Goal: Participate in discussion

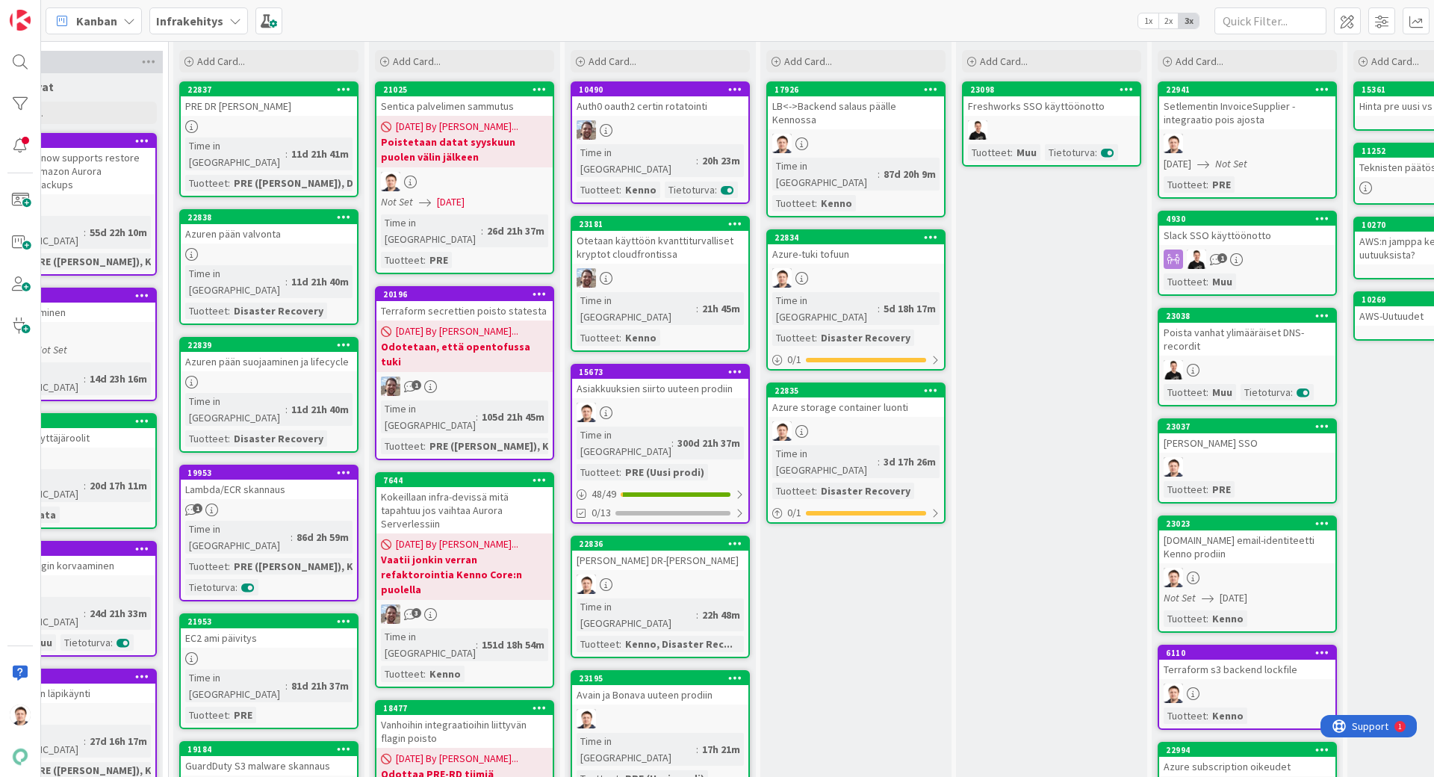
scroll to position [46, 479]
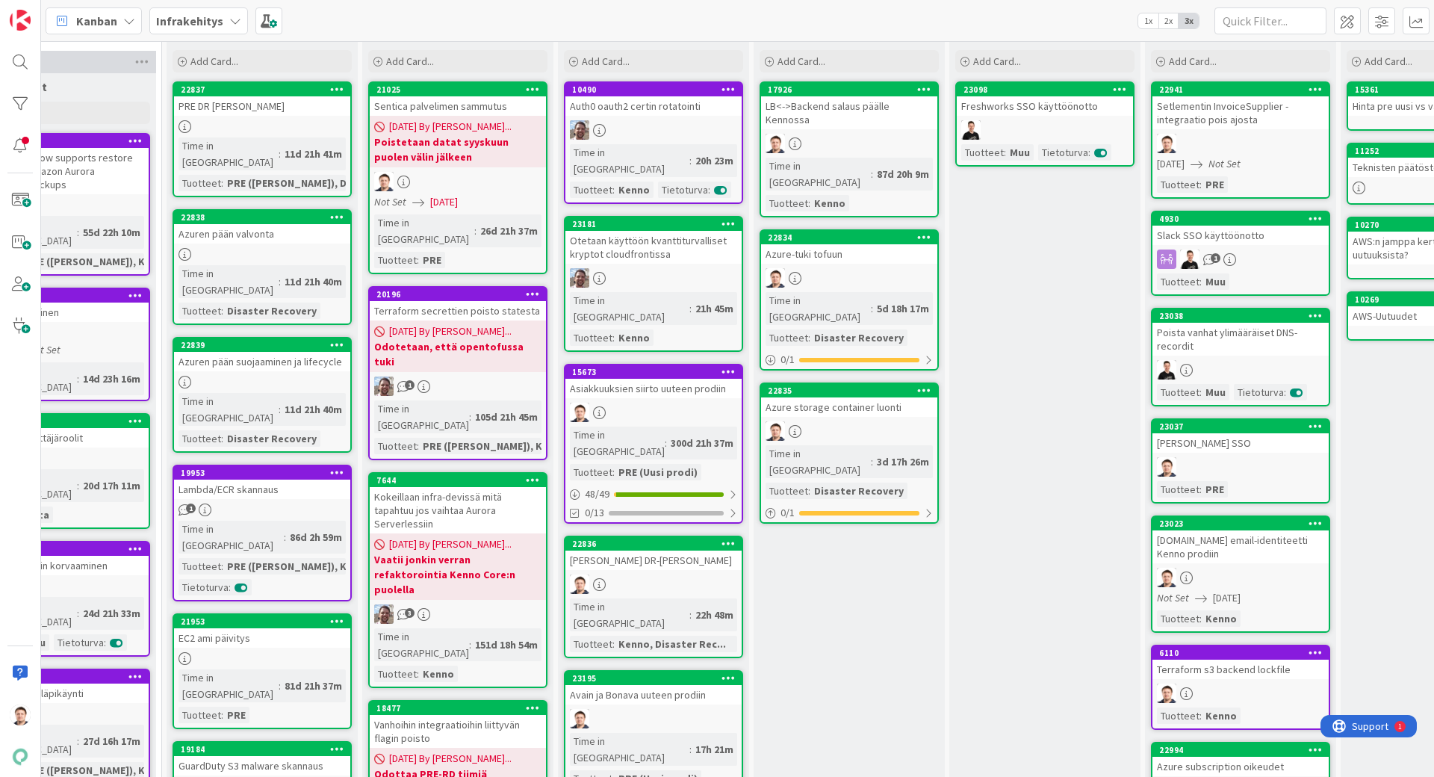
click at [664, 685] on div "Avain ja Bonava uuteen prodiin" at bounding box center [654, 694] width 176 height 19
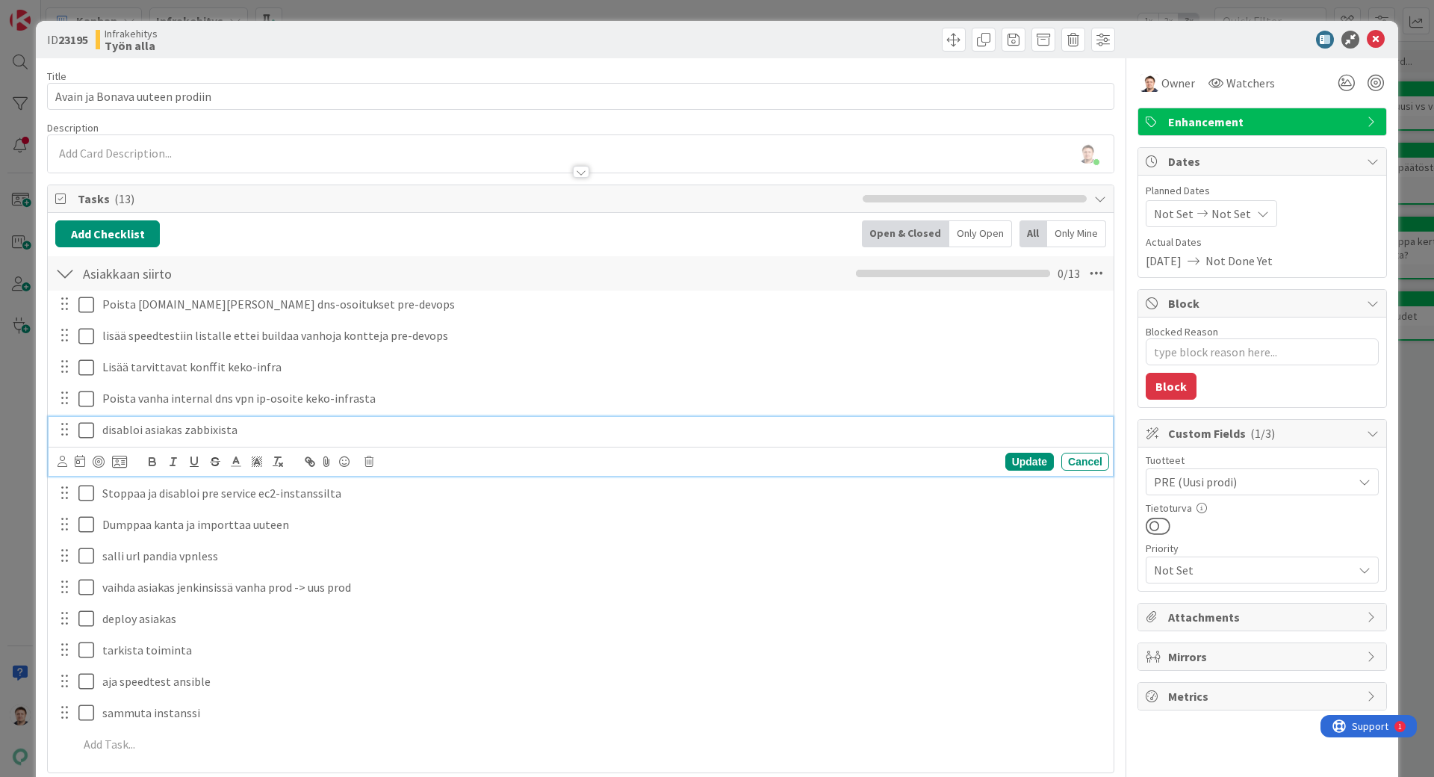
click at [93, 428] on icon at bounding box center [86, 430] width 16 height 18
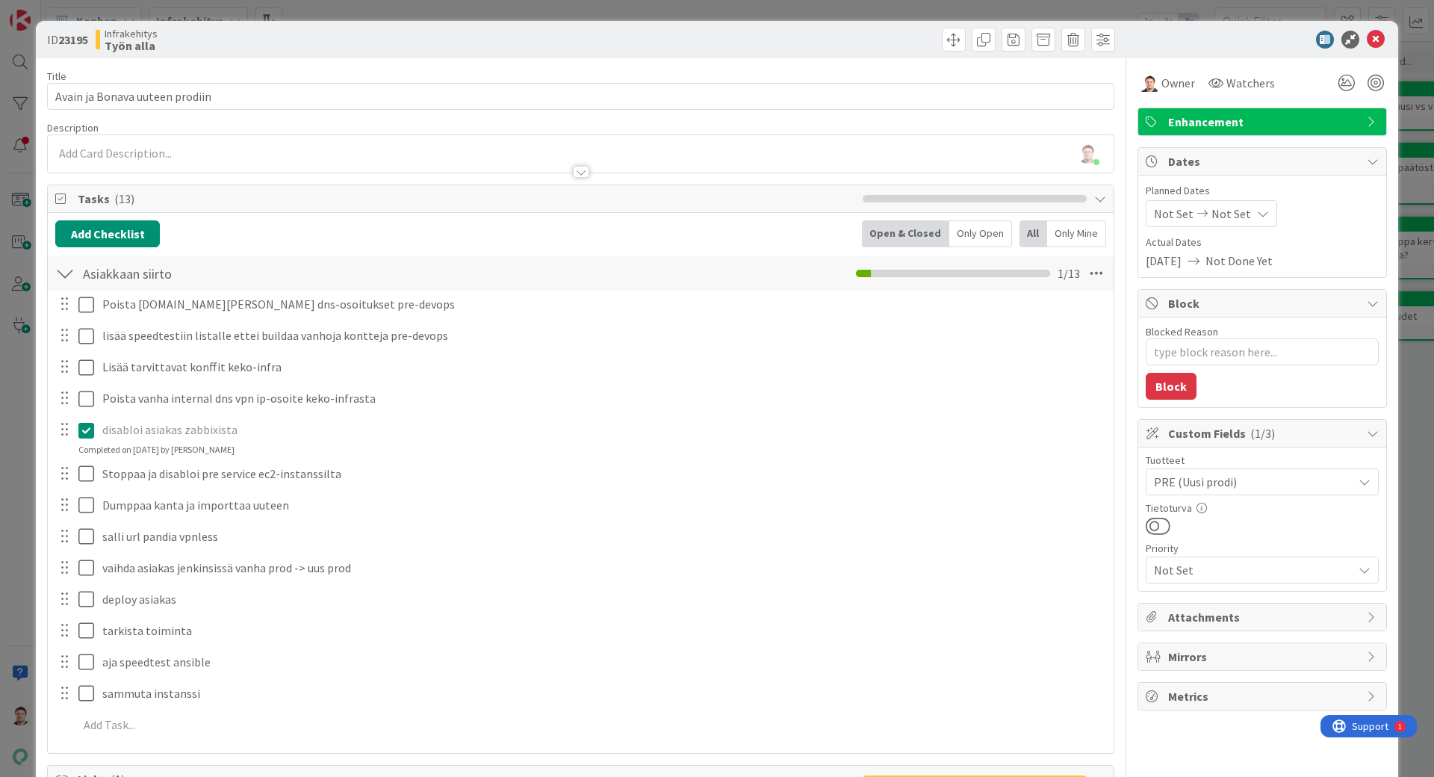
type textarea "x"
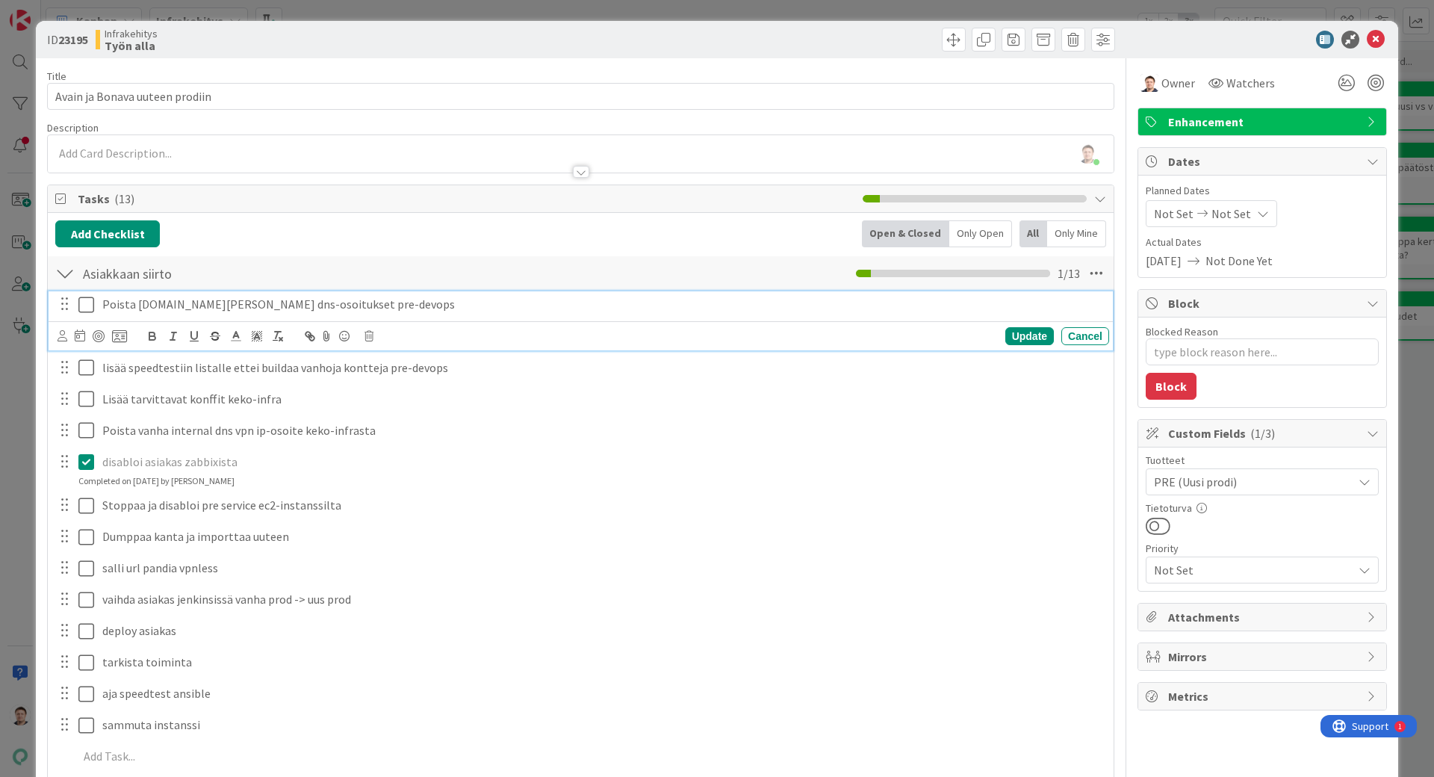
click at [91, 302] on icon at bounding box center [86, 305] width 16 height 18
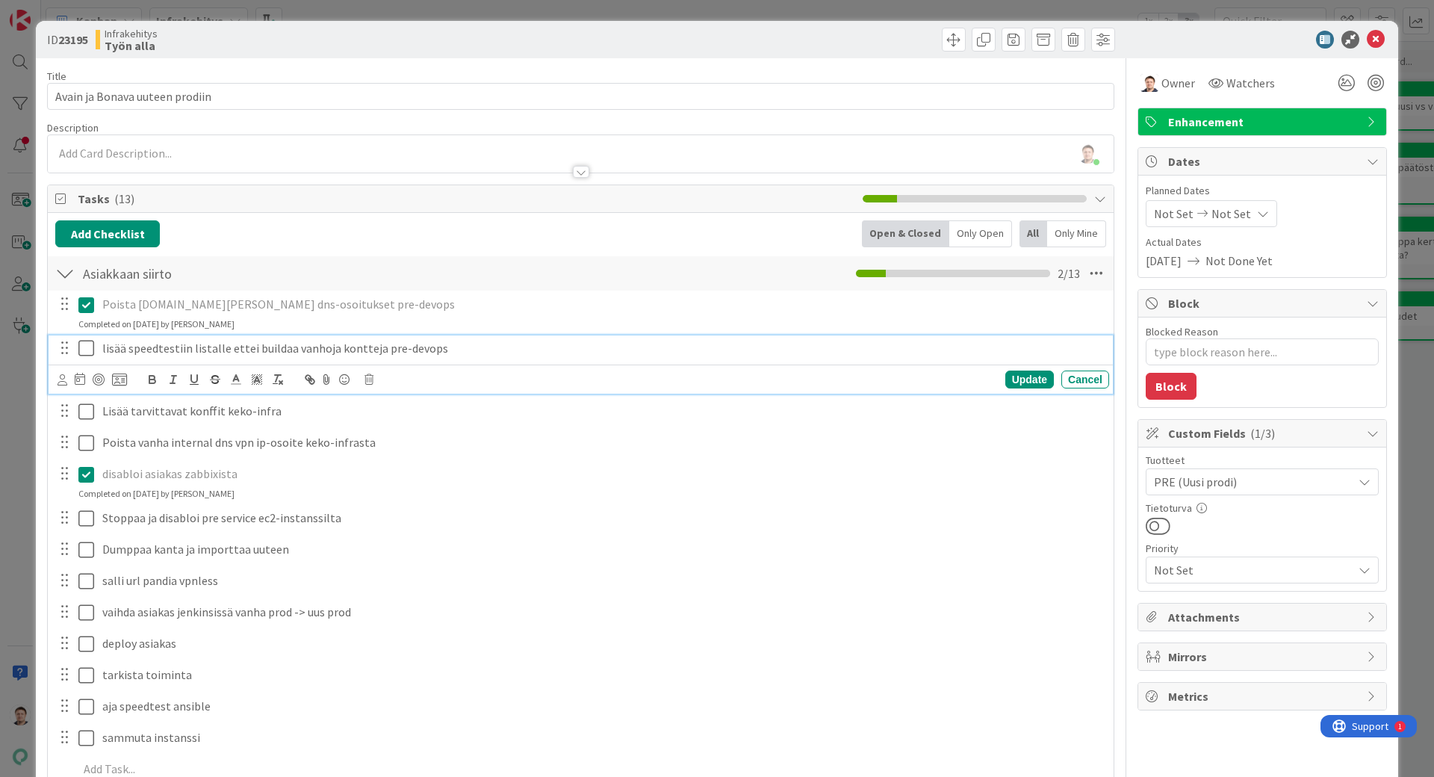
click at [90, 353] on icon at bounding box center [86, 348] width 16 height 18
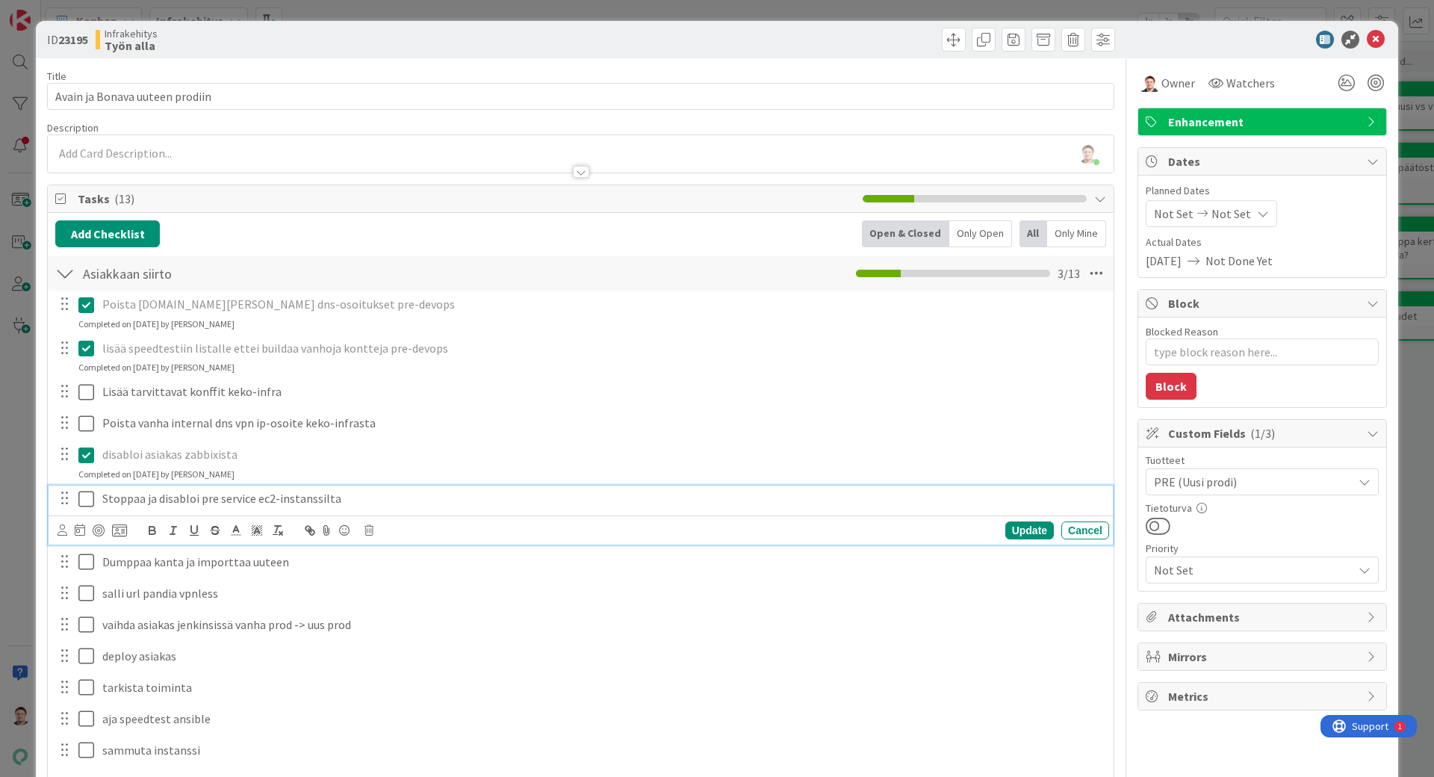
click at [84, 503] on icon at bounding box center [86, 499] width 16 height 18
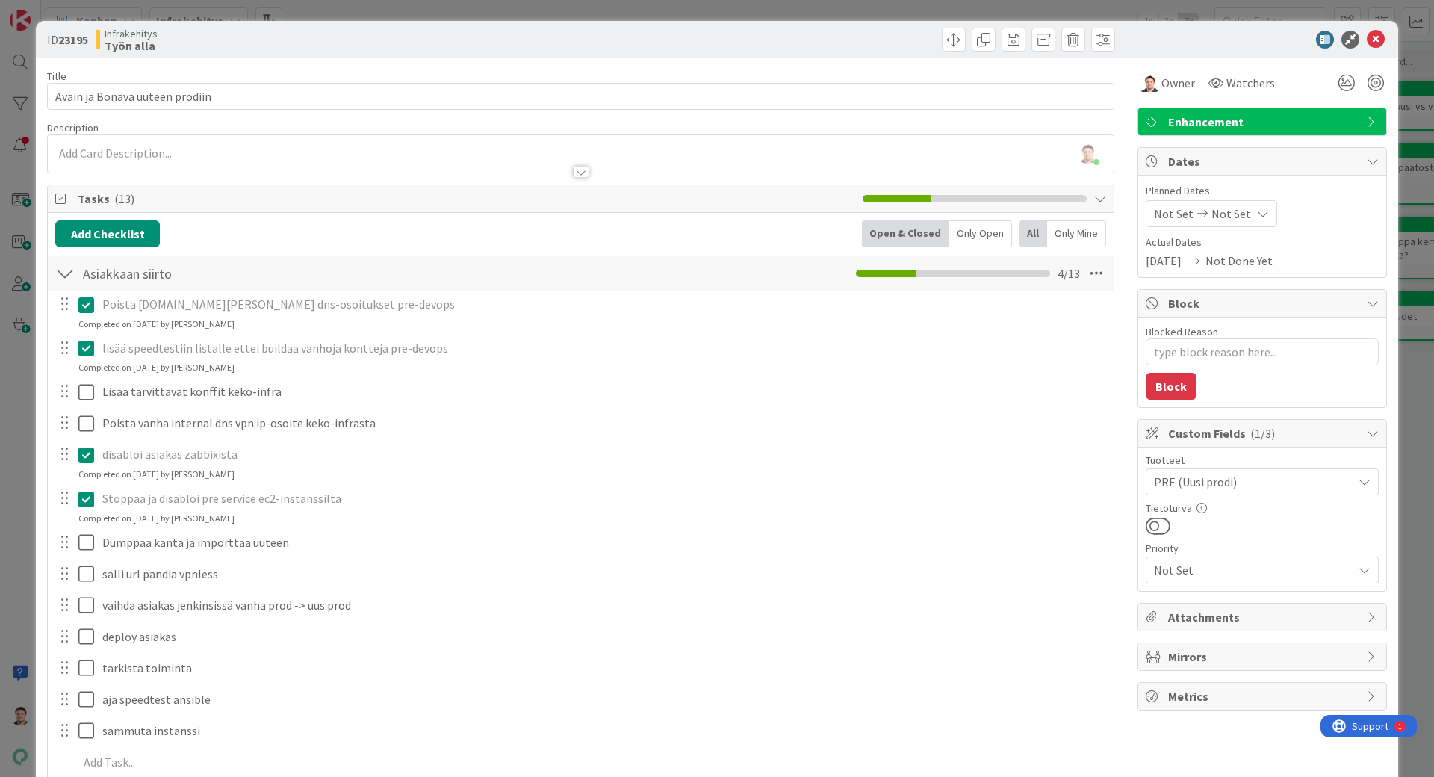
type textarea "x"
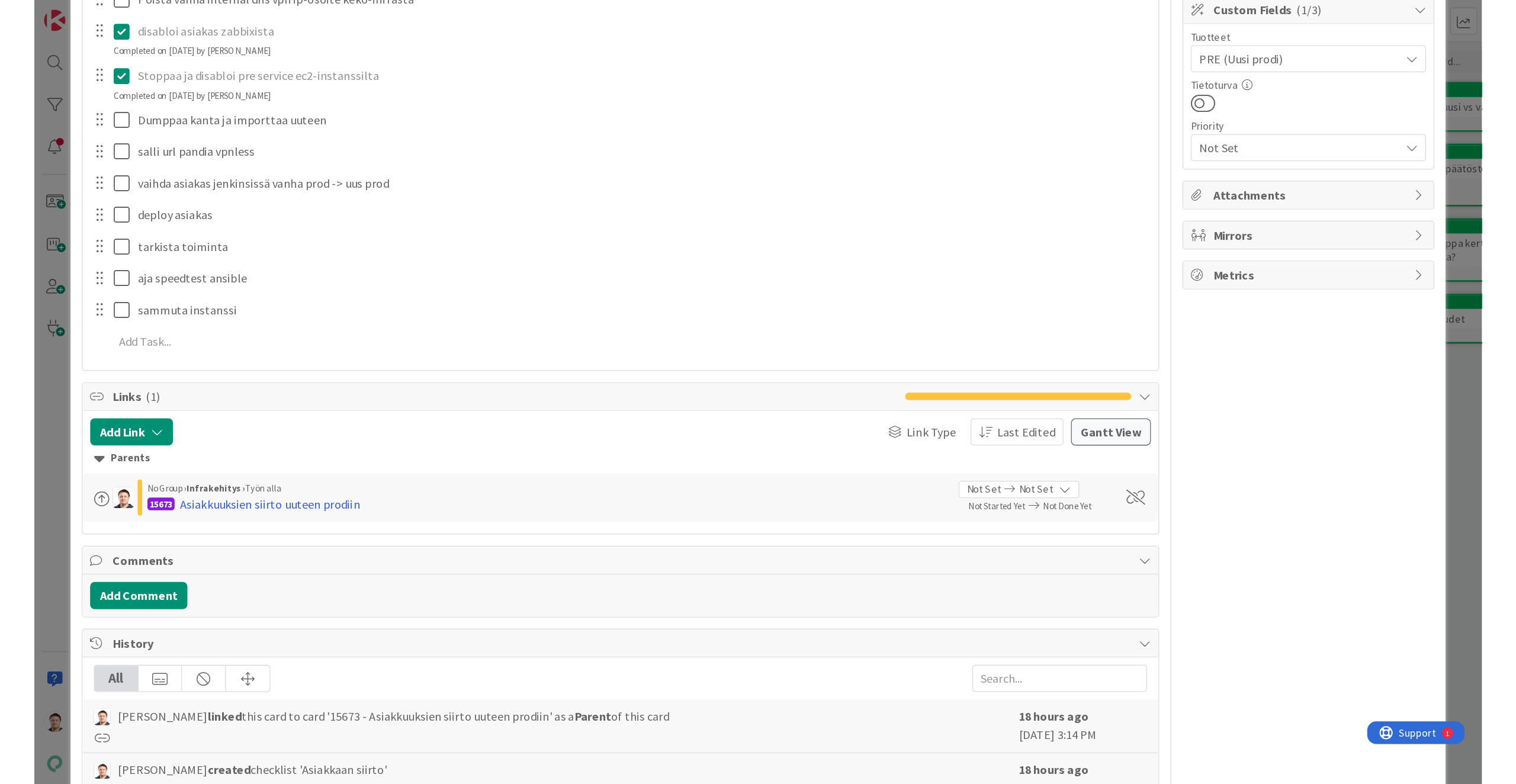
scroll to position [171, 0]
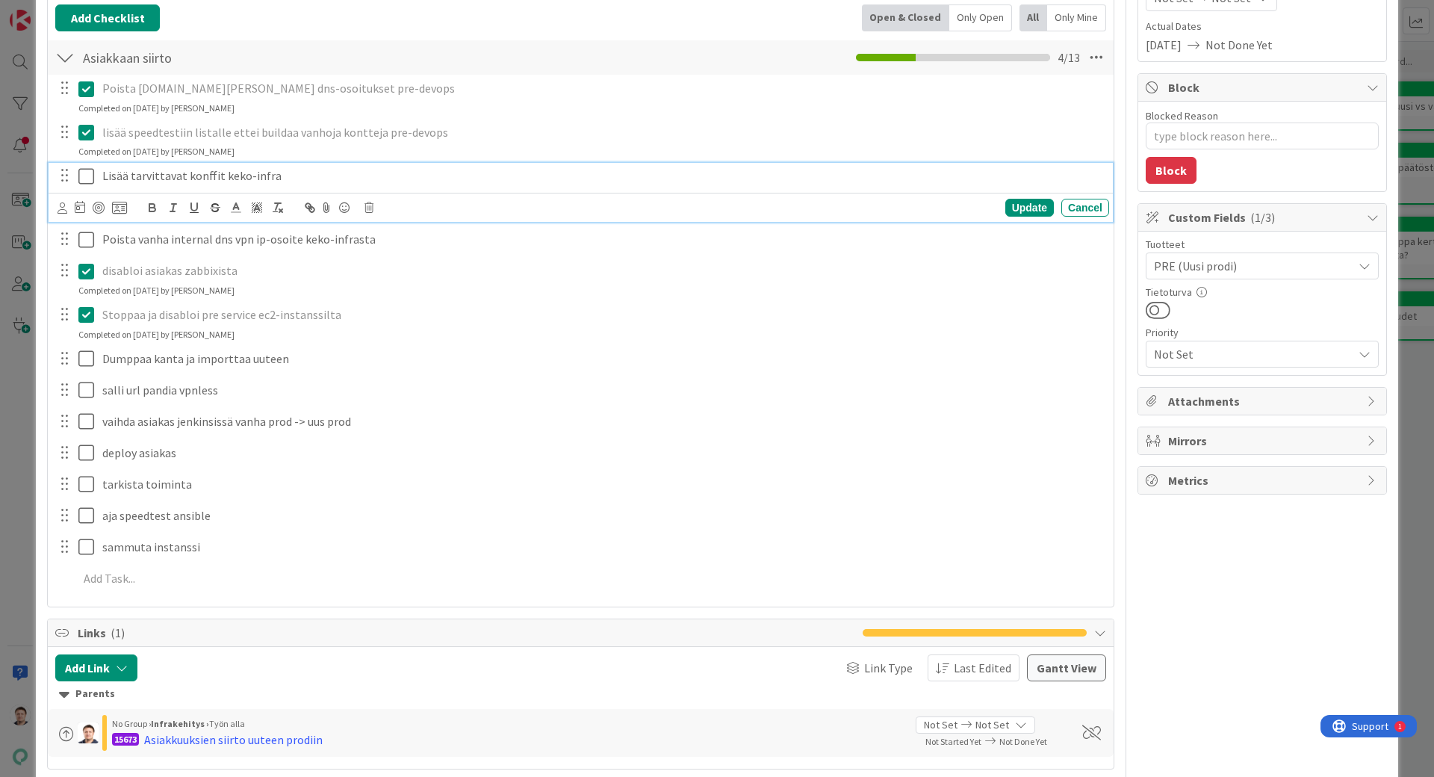
click at [87, 174] on icon at bounding box center [86, 176] width 16 height 18
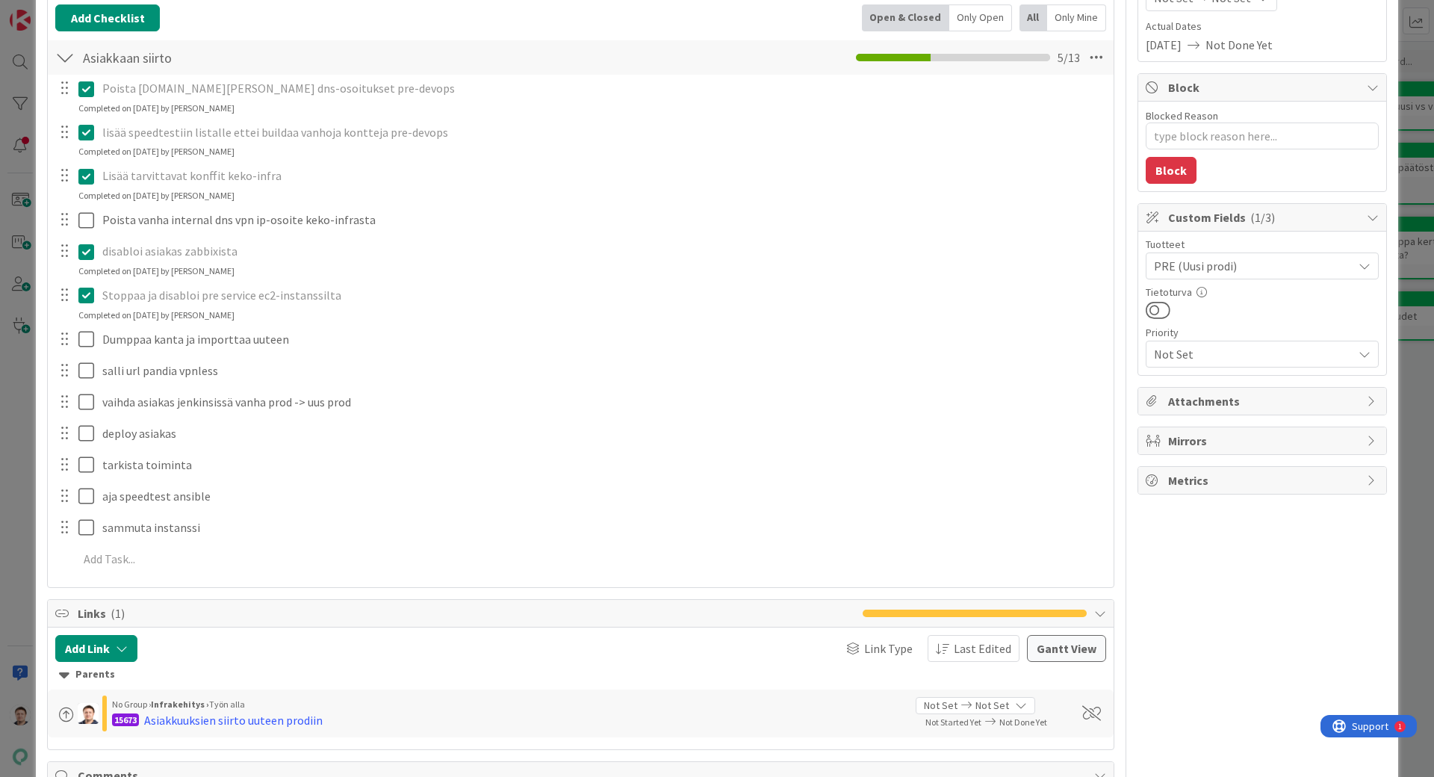
type textarea "x"
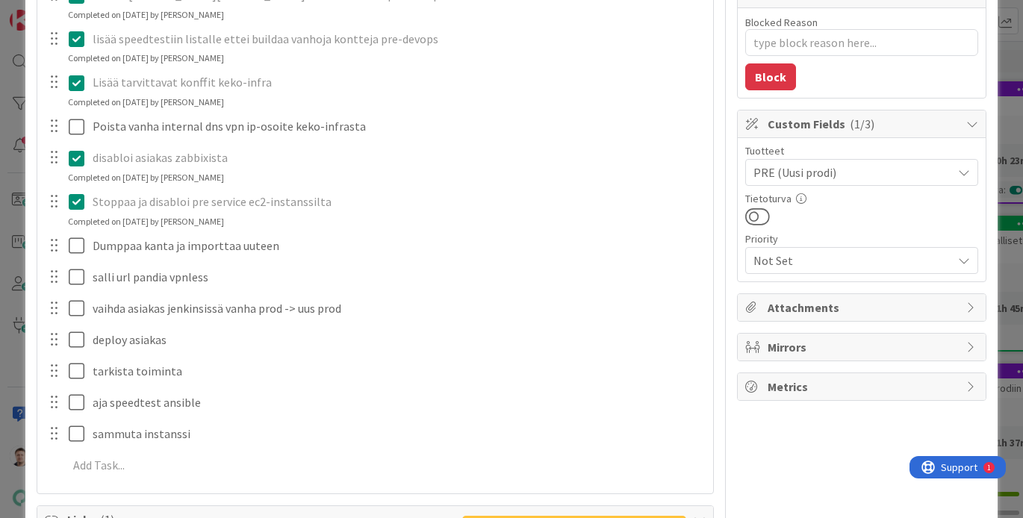
scroll to position [310, 0]
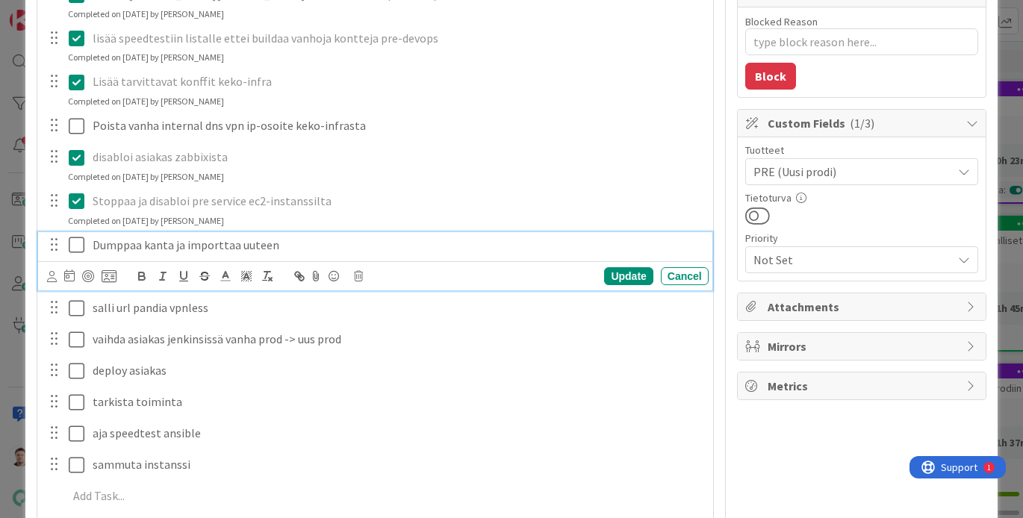
click at [70, 244] on icon at bounding box center [77, 245] width 16 height 18
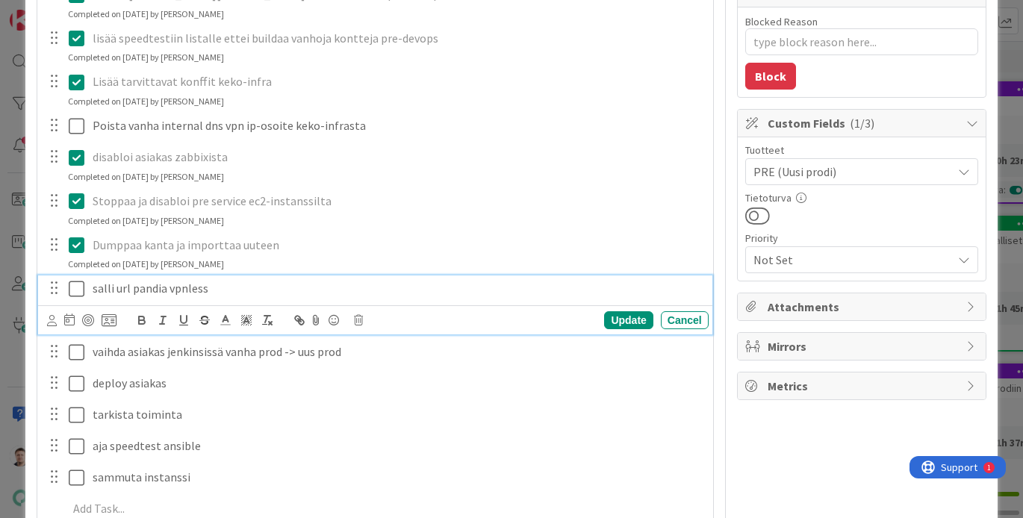
click at [81, 286] on icon at bounding box center [77, 289] width 16 height 18
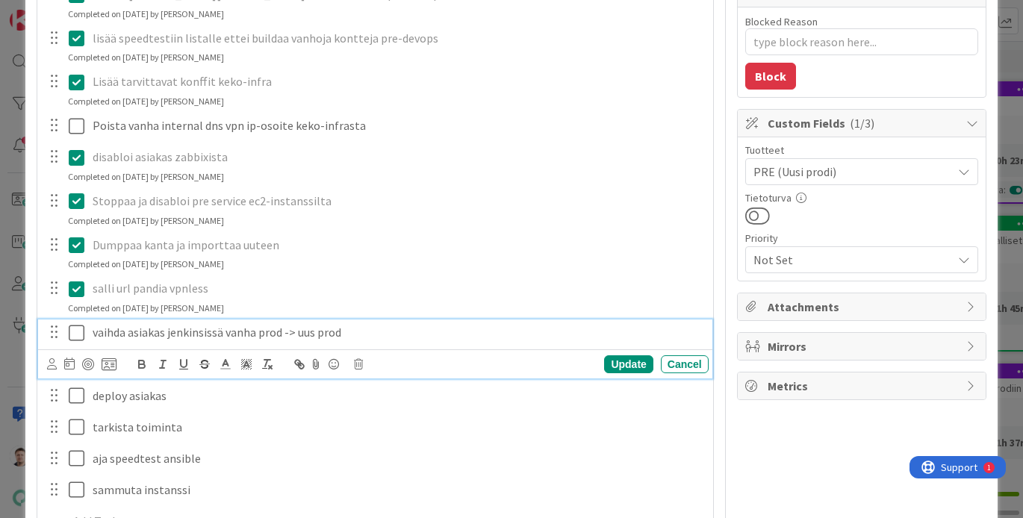
click at [76, 335] on icon at bounding box center [77, 333] width 16 height 18
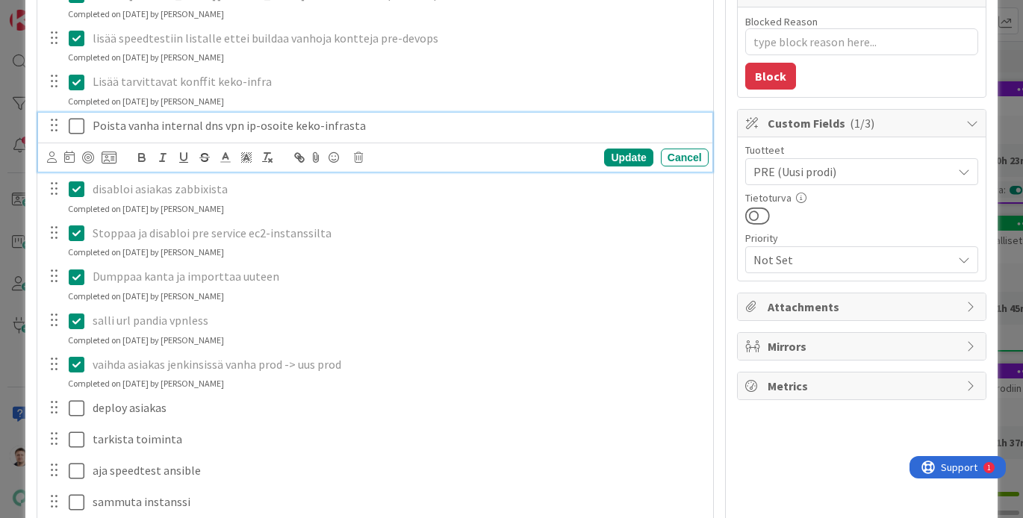
click at [80, 128] on icon at bounding box center [77, 126] width 16 height 18
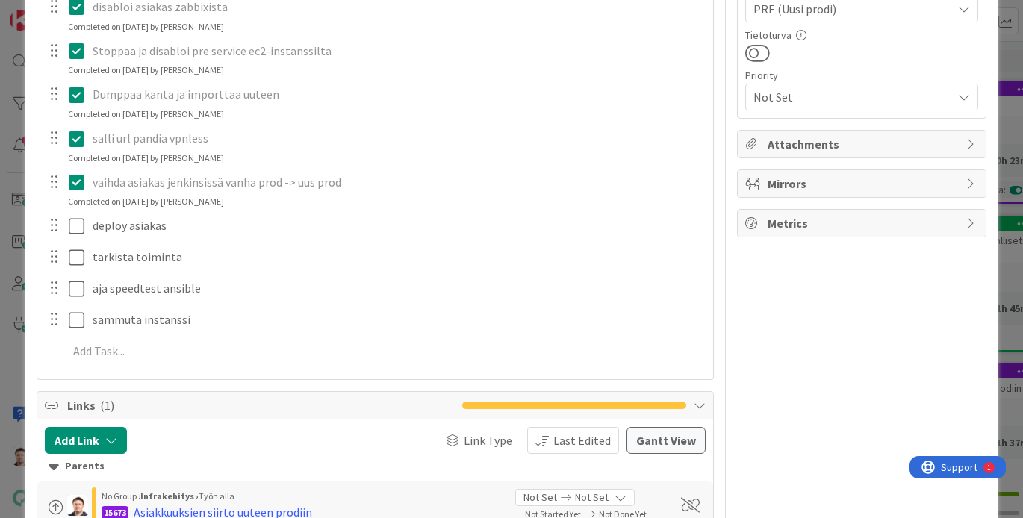
scroll to position [498, 0]
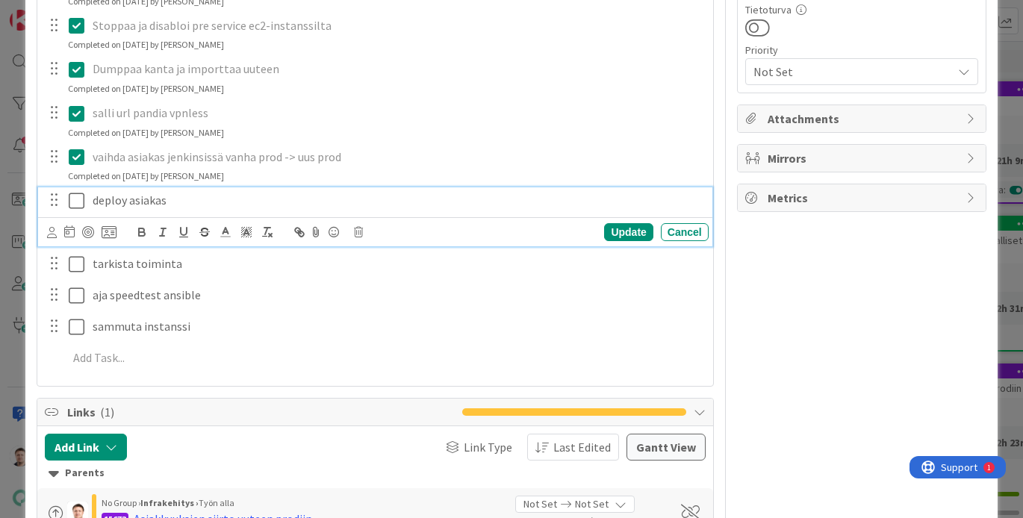
click at [79, 202] on icon at bounding box center [77, 201] width 16 height 18
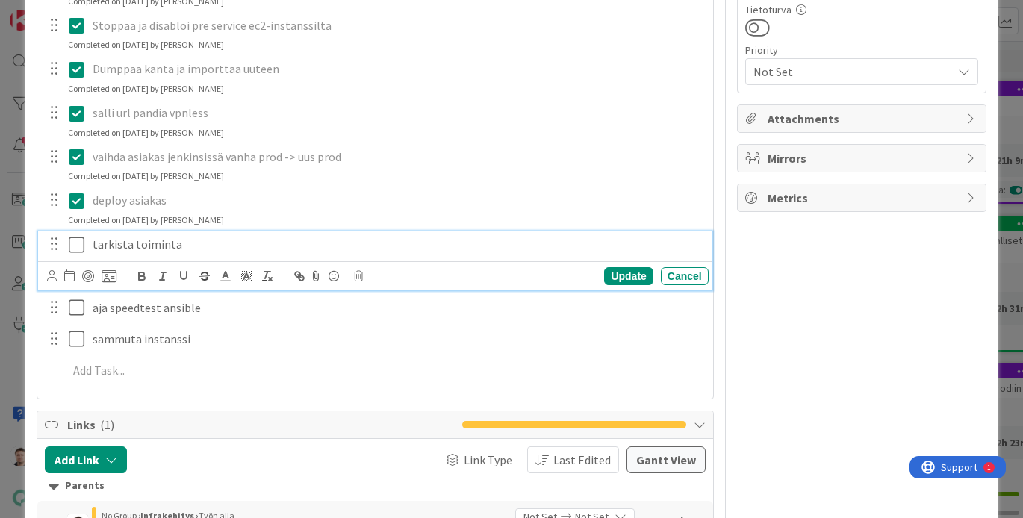
click at [75, 246] on icon at bounding box center [77, 245] width 16 height 18
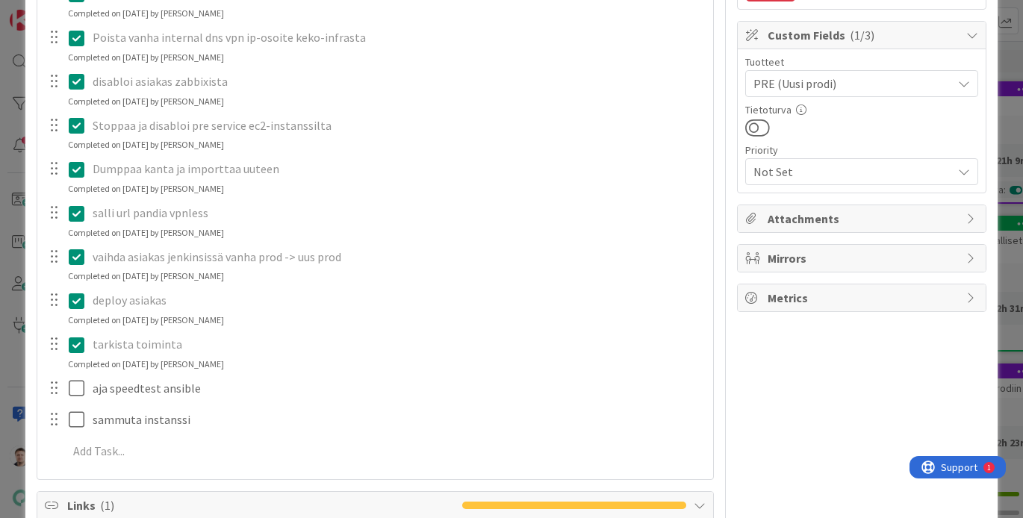
scroll to position [404, 0]
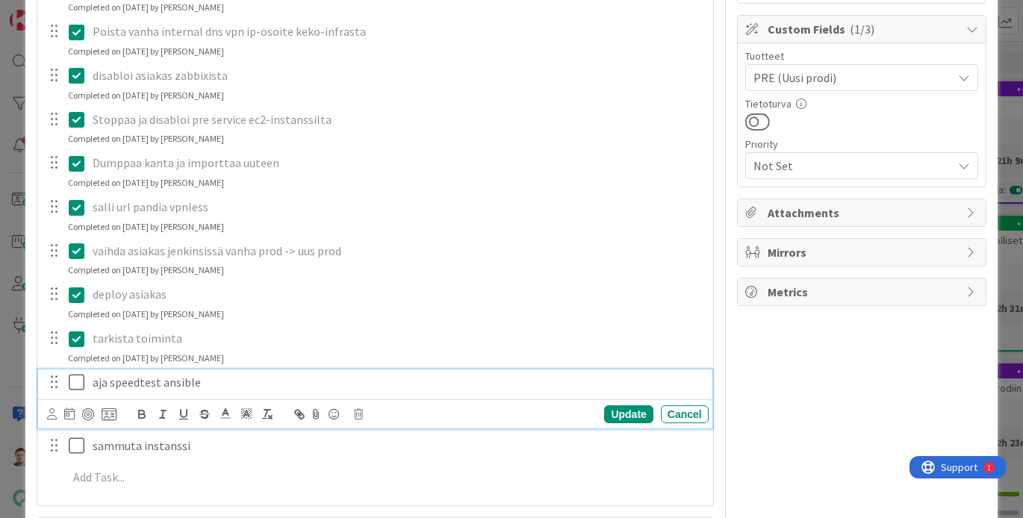
click at [81, 378] on icon at bounding box center [77, 383] width 16 height 18
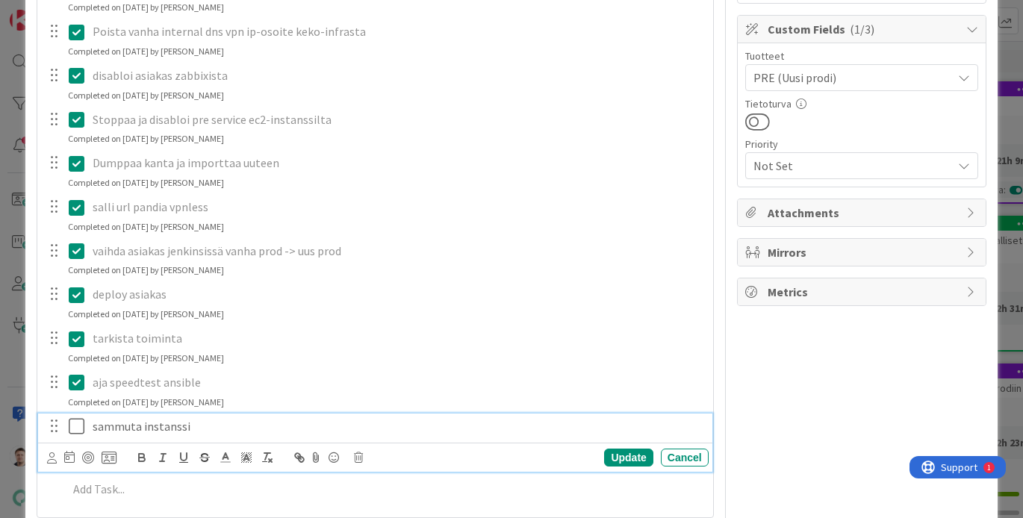
click at [82, 429] on icon at bounding box center [77, 427] width 16 height 18
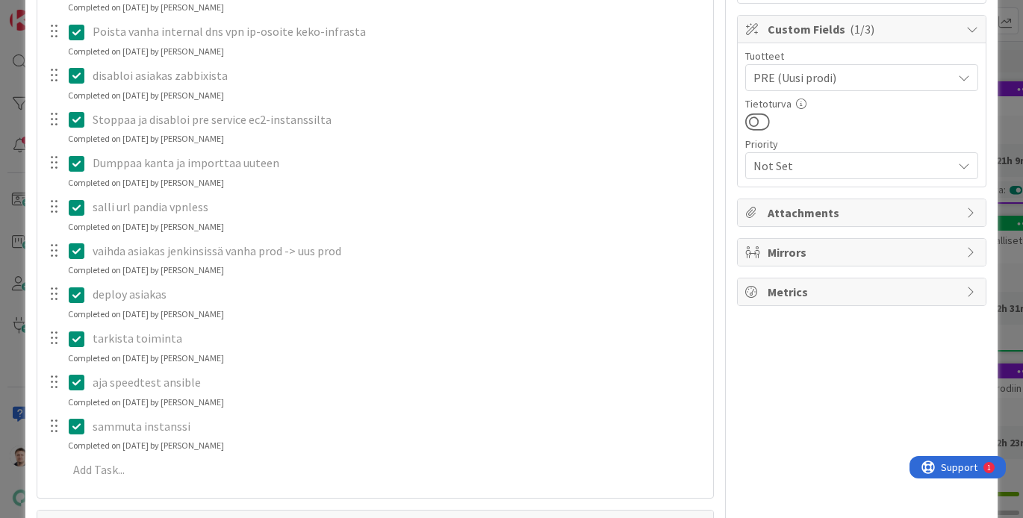
type textarea "x"
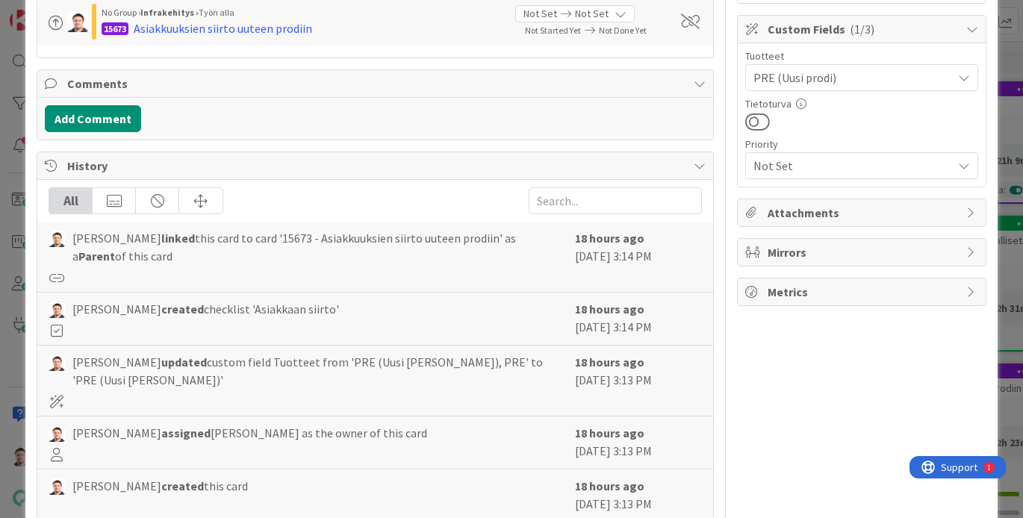
scroll to position [0, 0]
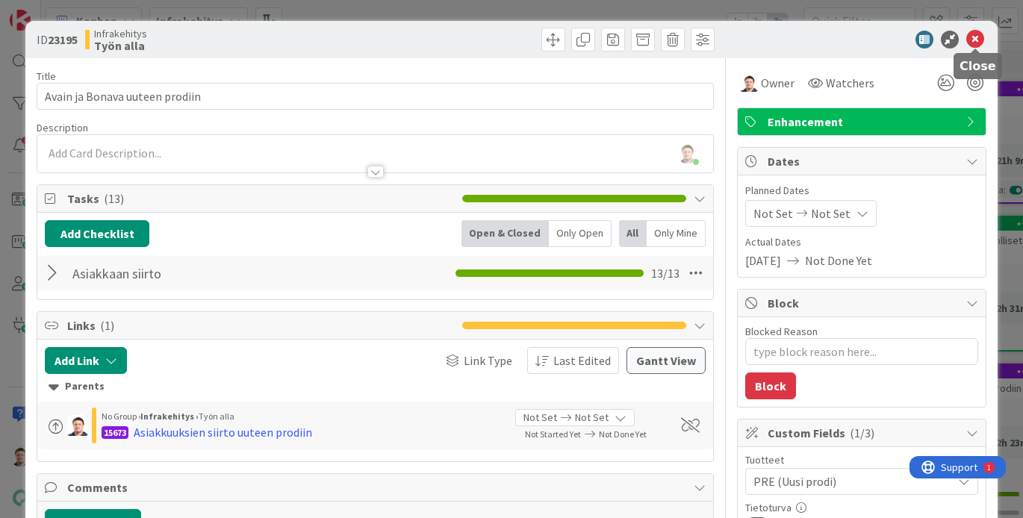
click at [979, 43] on icon at bounding box center [976, 40] width 18 height 18
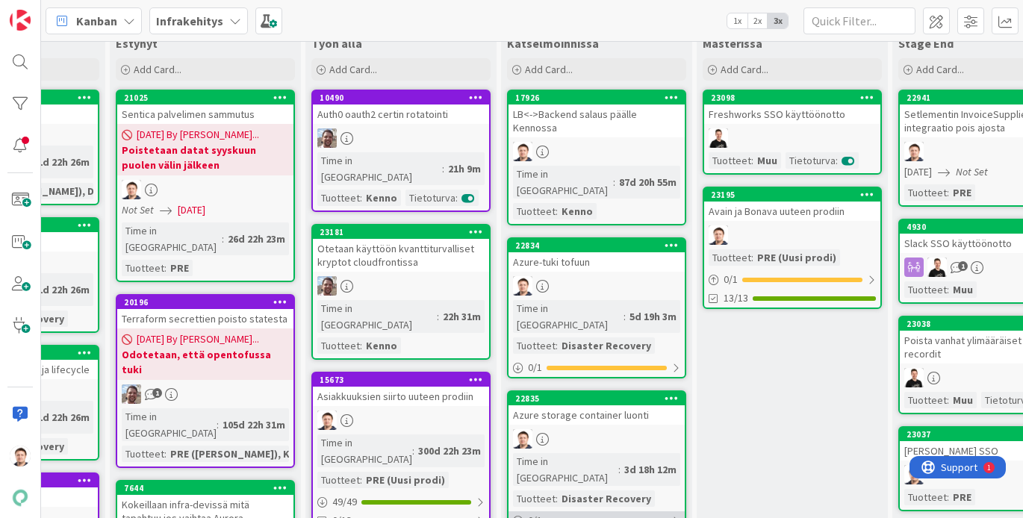
scroll to position [0, 731]
